Goal: Task Accomplishment & Management: Use online tool/utility

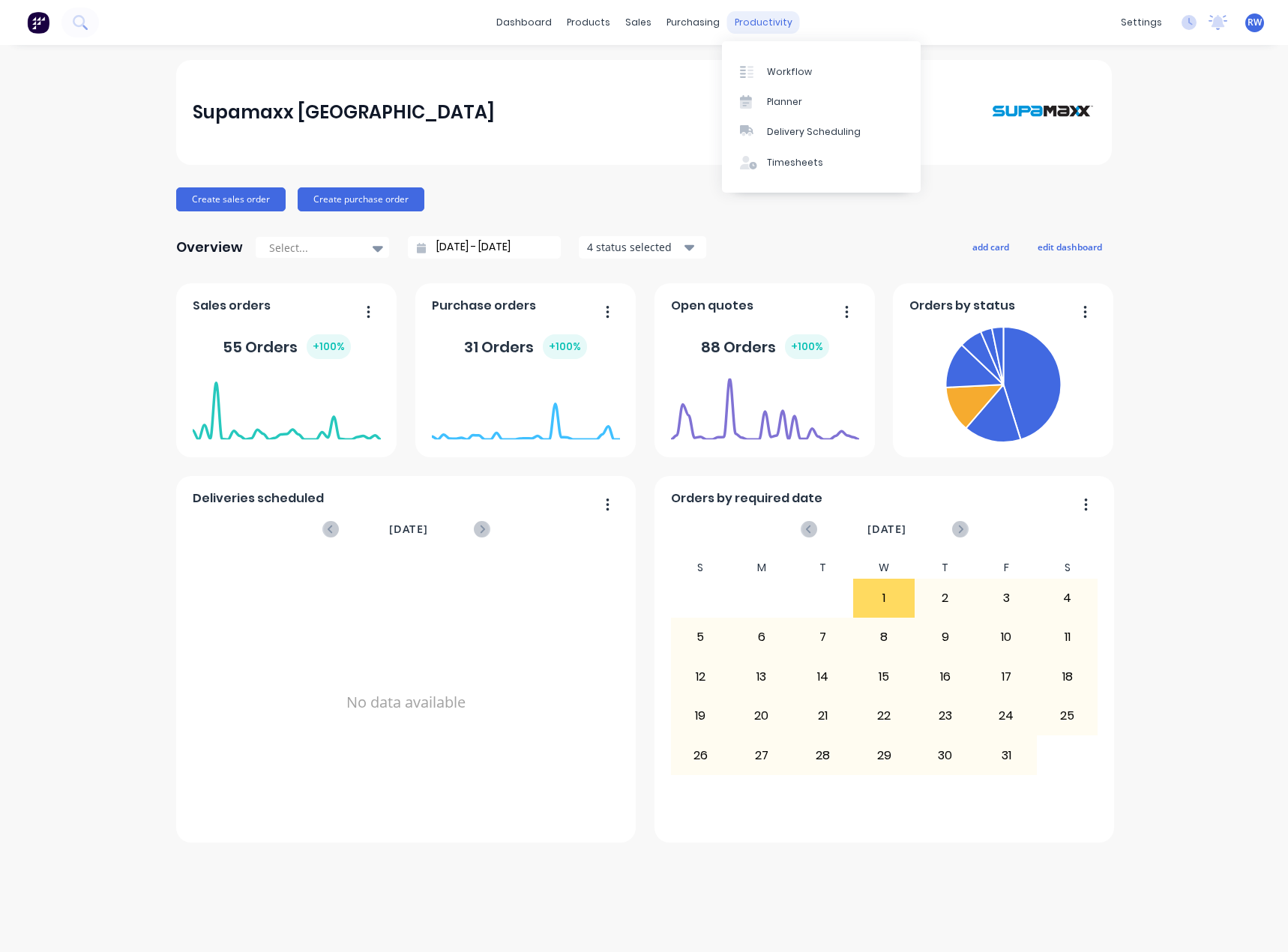
click at [769, 26] on div "productivity" at bounding box center [764, 23] width 72 height 23
click at [791, 108] on link "Planner" at bounding box center [821, 102] width 199 height 30
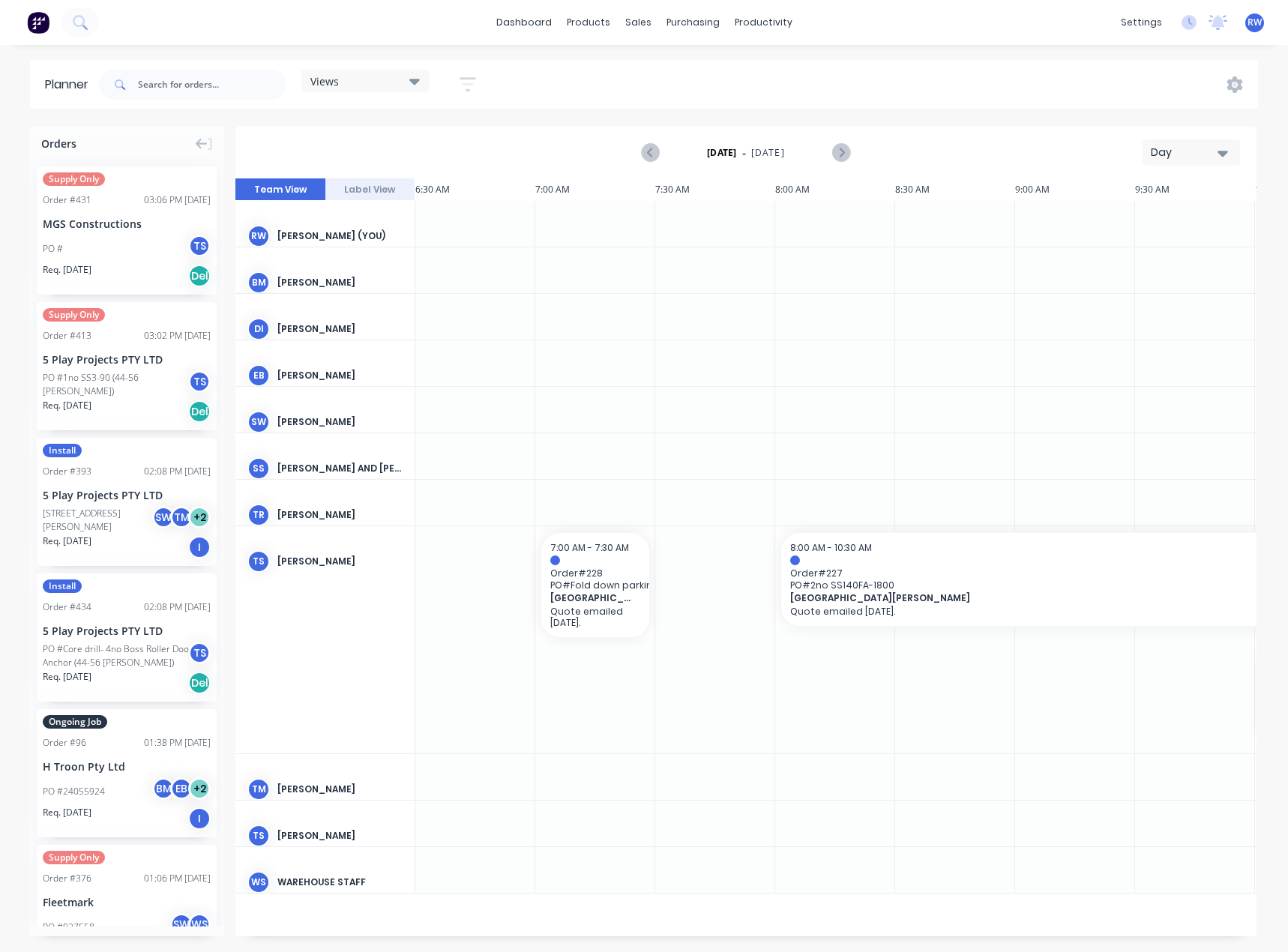
scroll to position [0, 1]
click at [1158, 157] on div "Day" at bounding box center [1185, 152] width 69 height 16
click at [1145, 249] on div "Month" at bounding box center [1164, 253] width 148 height 30
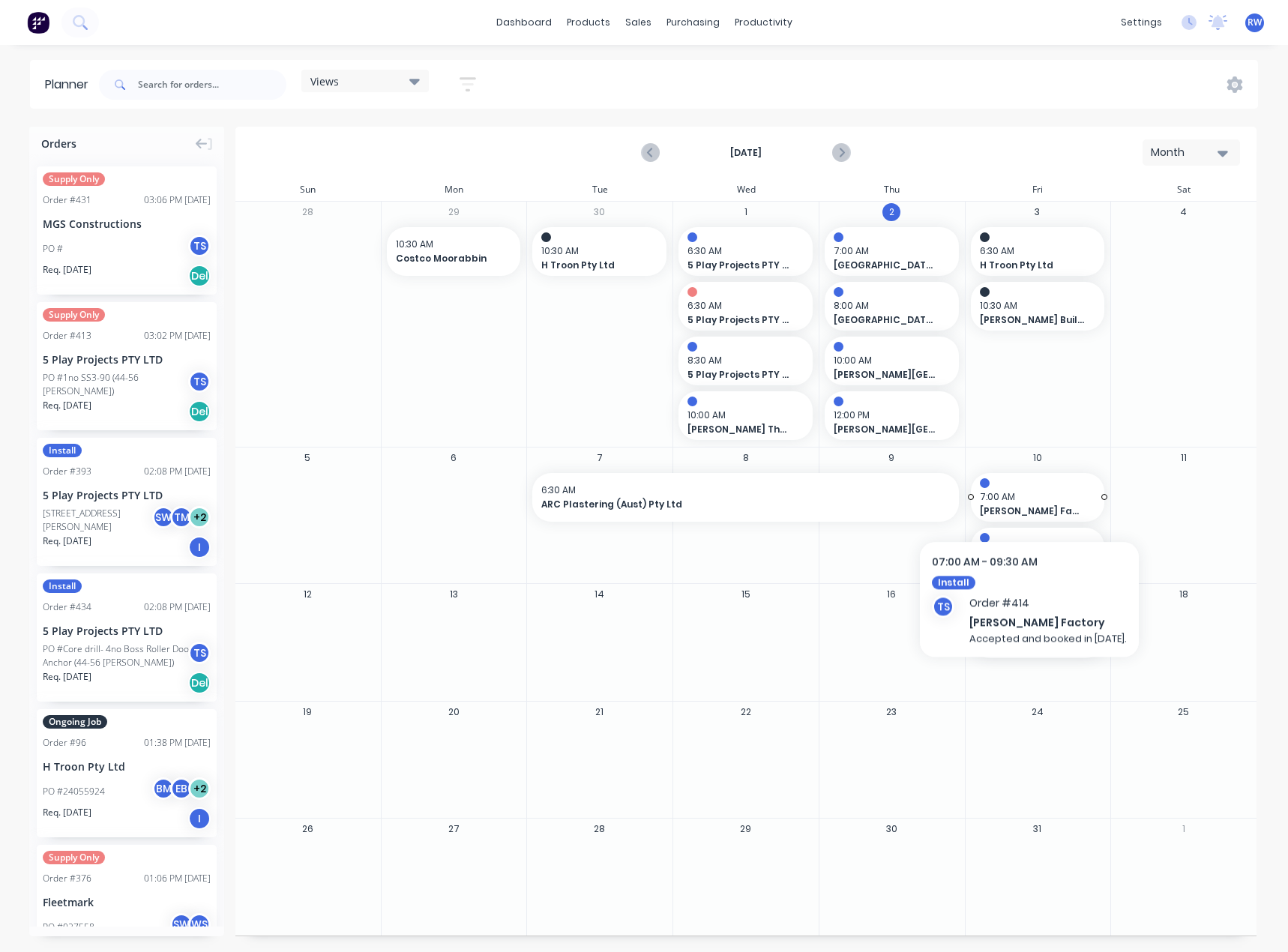
click at [1043, 496] on span "7:00 AM" at bounding box center [1034, 496] width 108 height 13
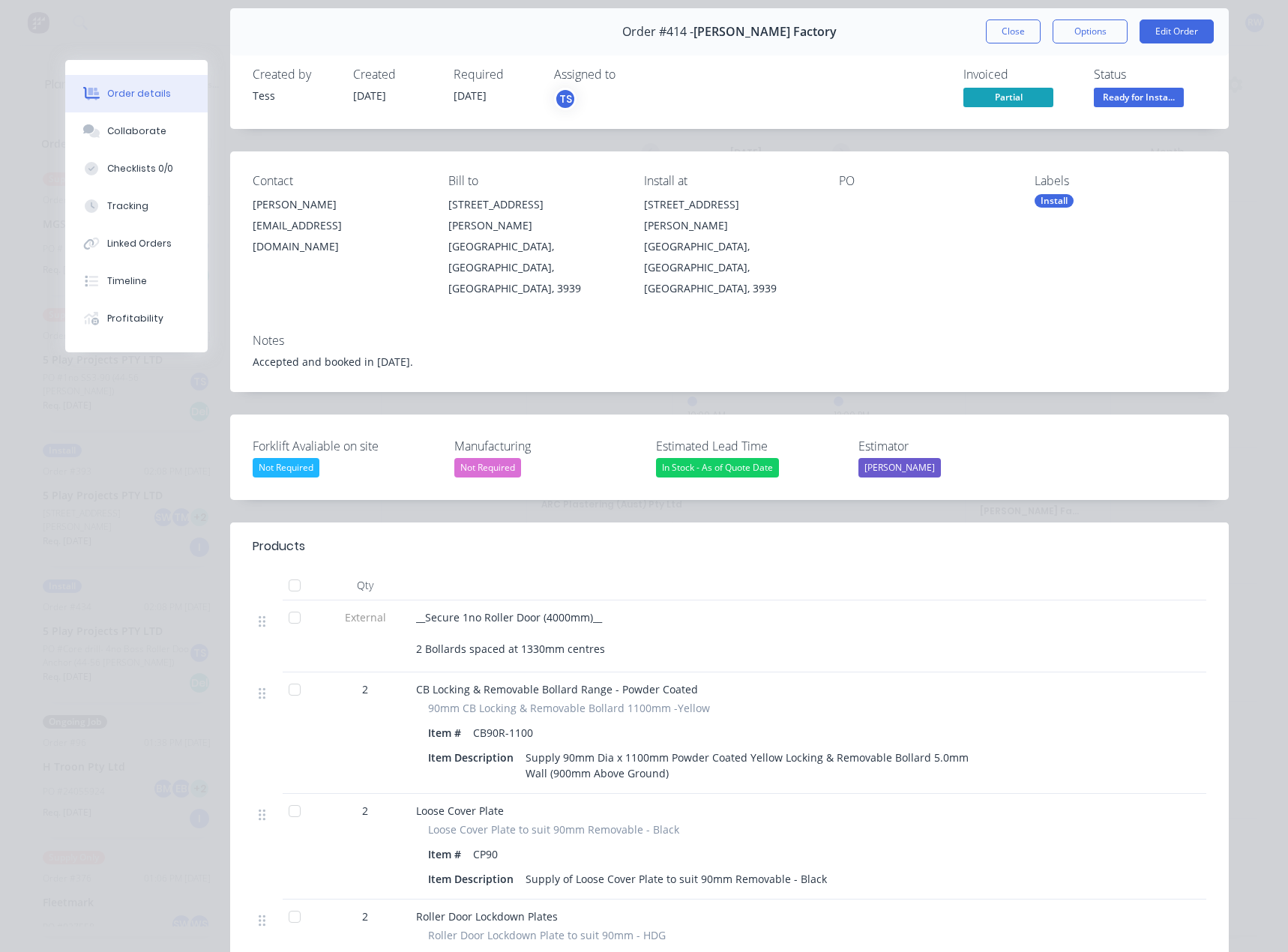
scroll to position [0, 0]
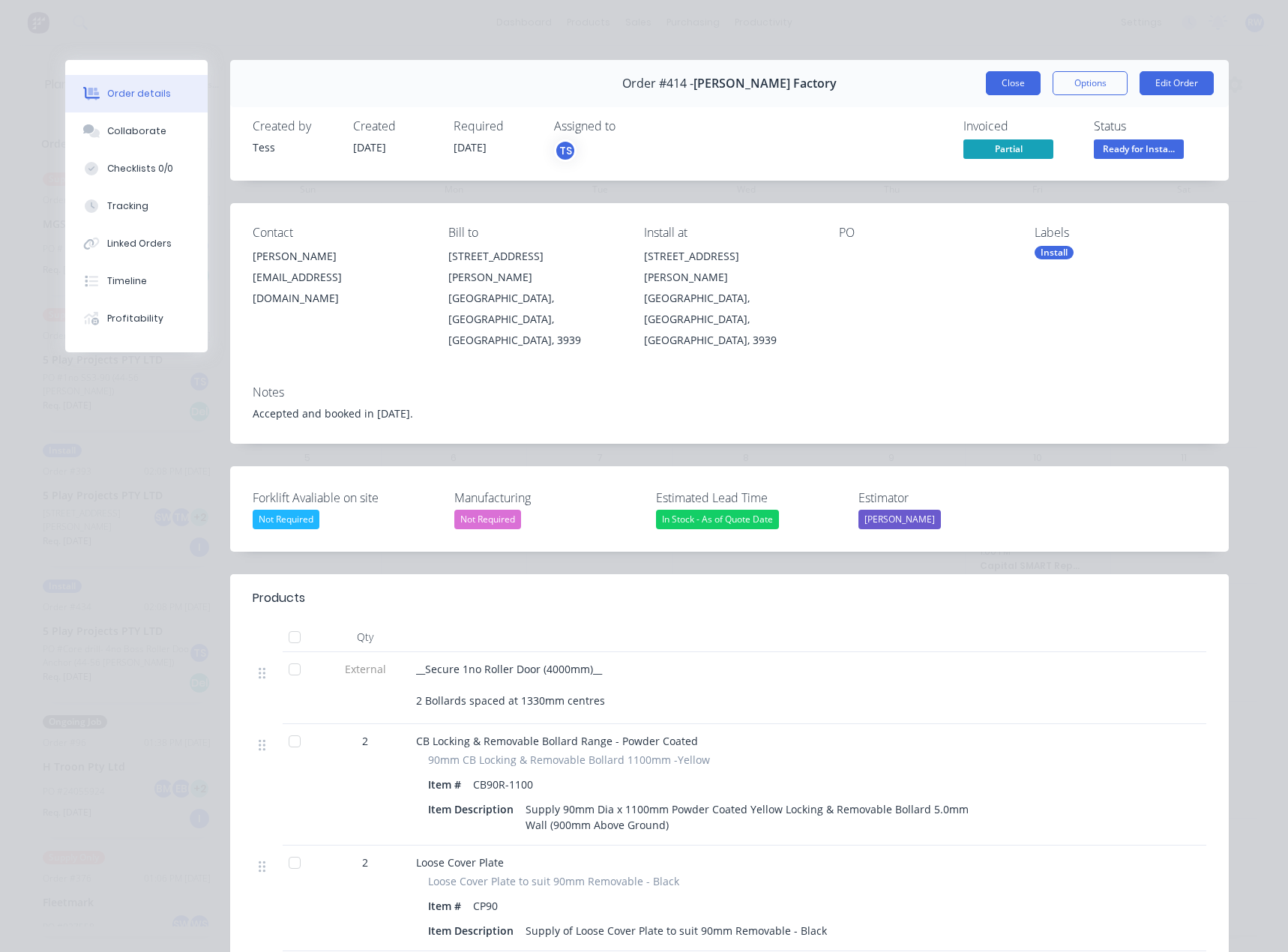
click at [1015, 92] on button "Close" at bounding box center [1013, 83] width 55 height 24
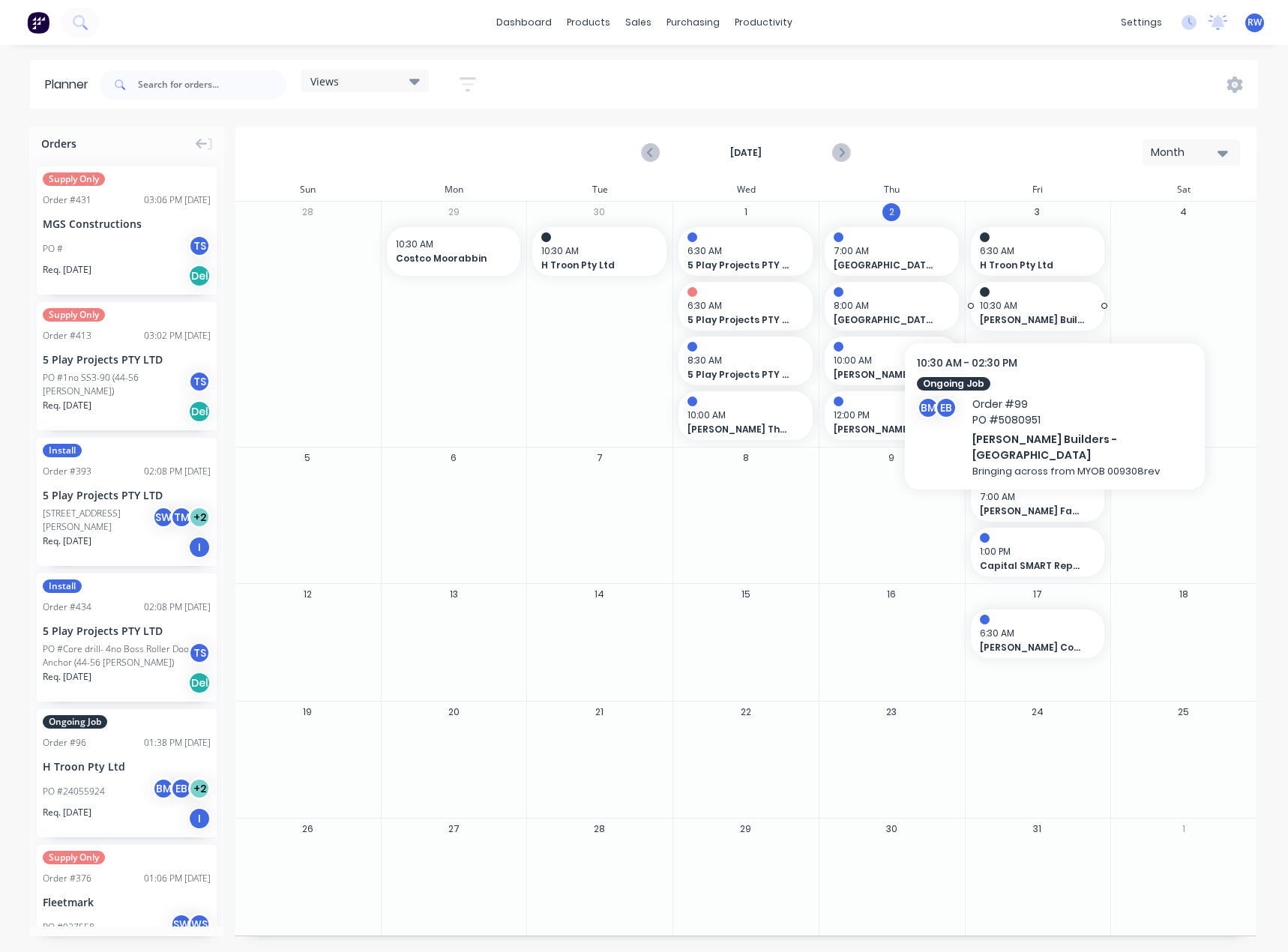
click at [1044, 302] on span "10:30 AM" at bounding box center [1034, 305] width 108 height 13
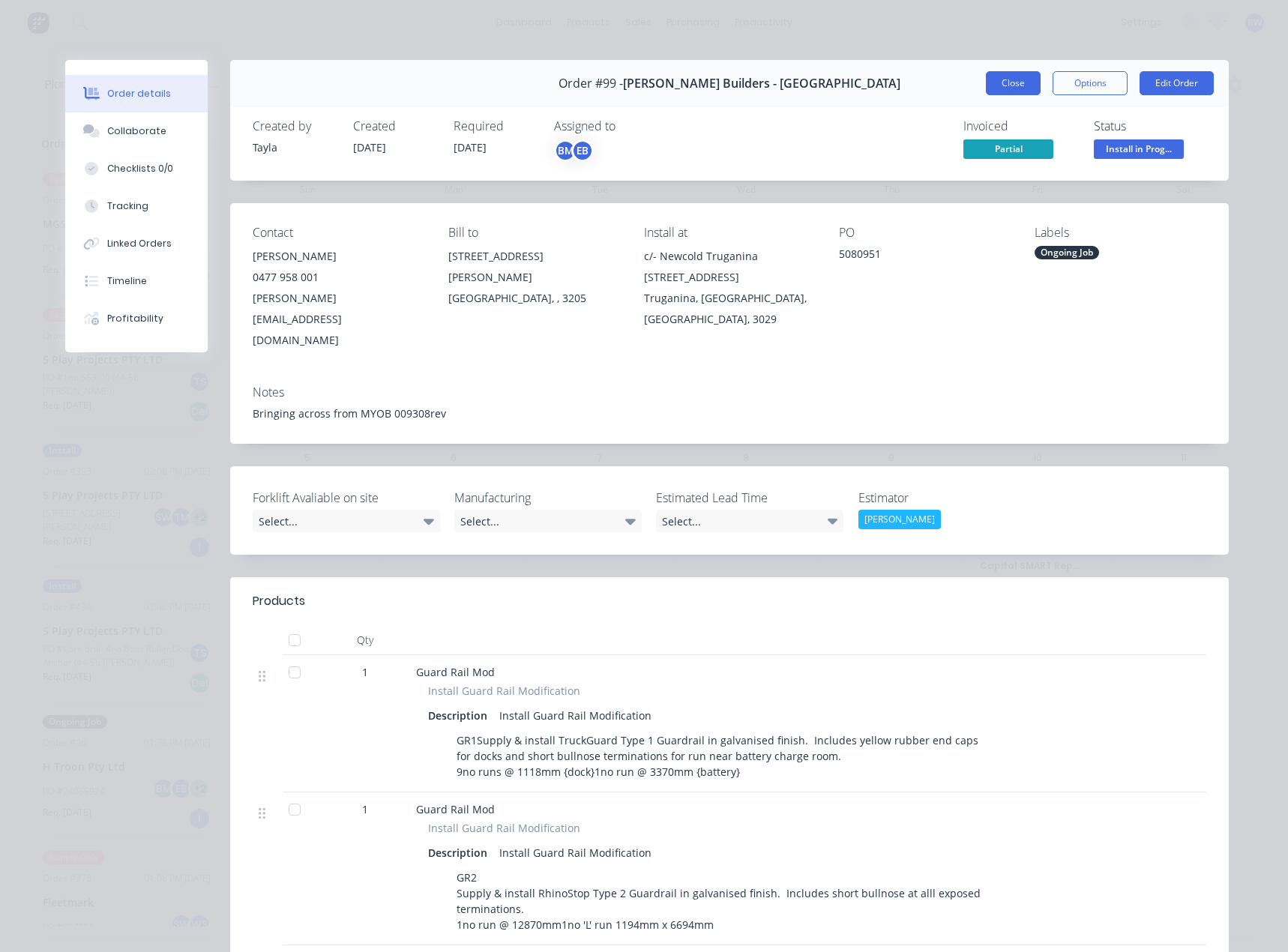
click at [1005, 86] on button "Close" at bounding box center [1013, 83] width 55 height 24
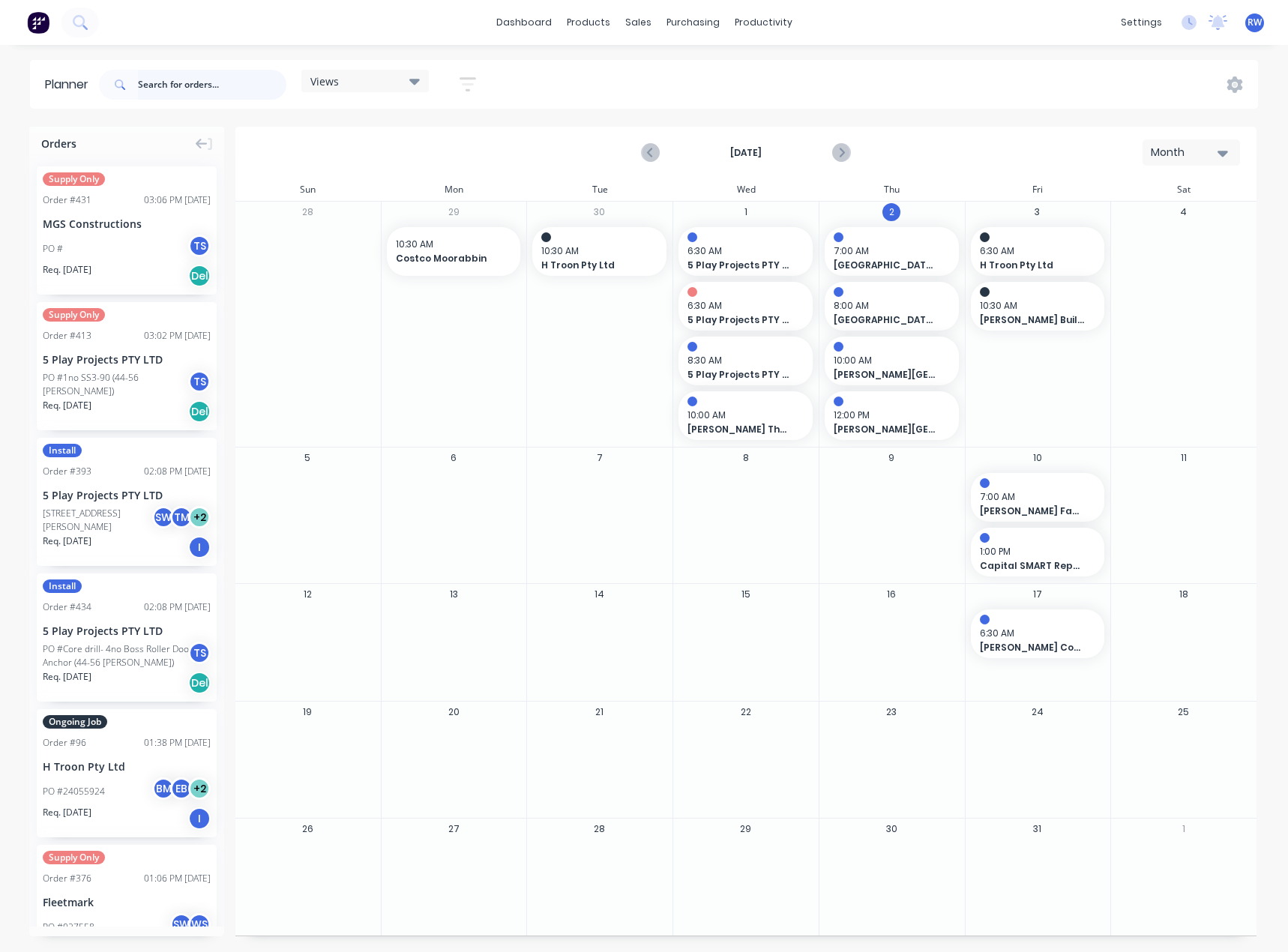
click at [205, 80] on input "text" at bounding box center [212, 85] width 148 height 30
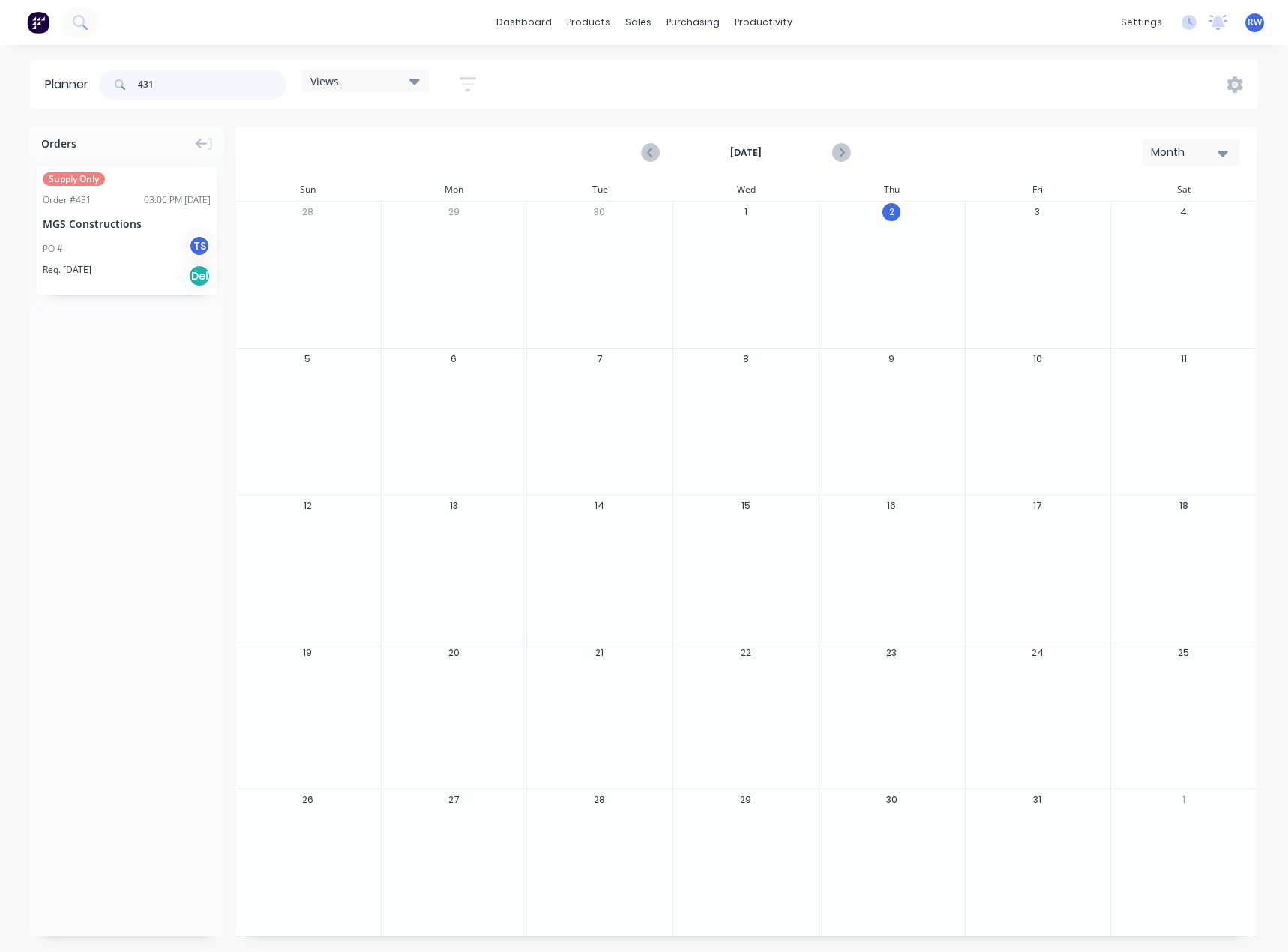
type input "431"
click at [108, 229] on div "MGS Constructions" at bounding box center [127, 223] width 168 height 16
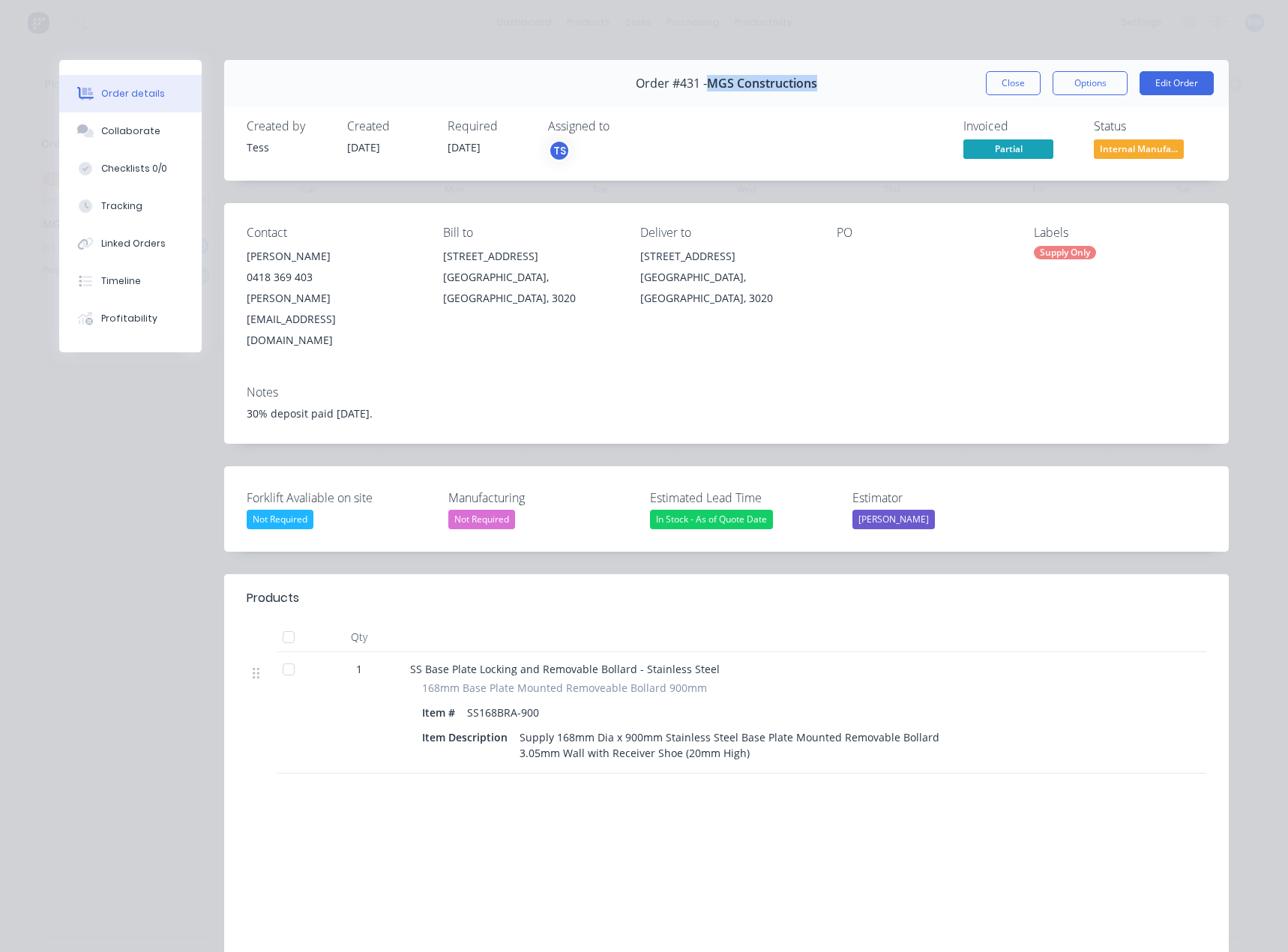
drag, startPoint x: 823, startPoint y: 87, endPoint x: 705, endPoint y: 97, distance: 118.4
click at [705, 97] on div "Order #431 - MGS Constructions Close Options Edit Order" at bounding box center [727, 84] width 1005 height 48
copy span "MGS Constructions"
